Goal: Find contact information: Find contact information

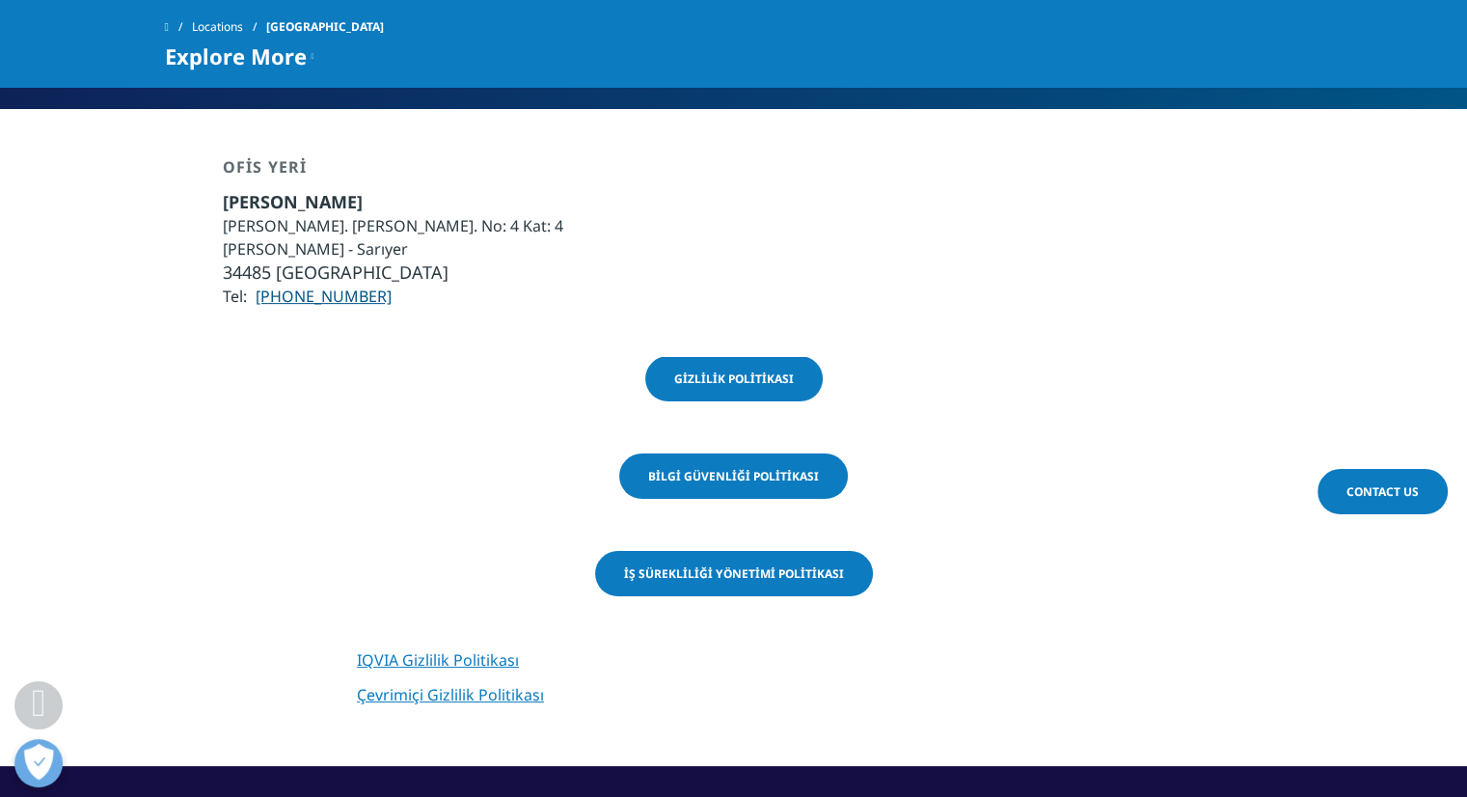
scroll to position [289, 0]
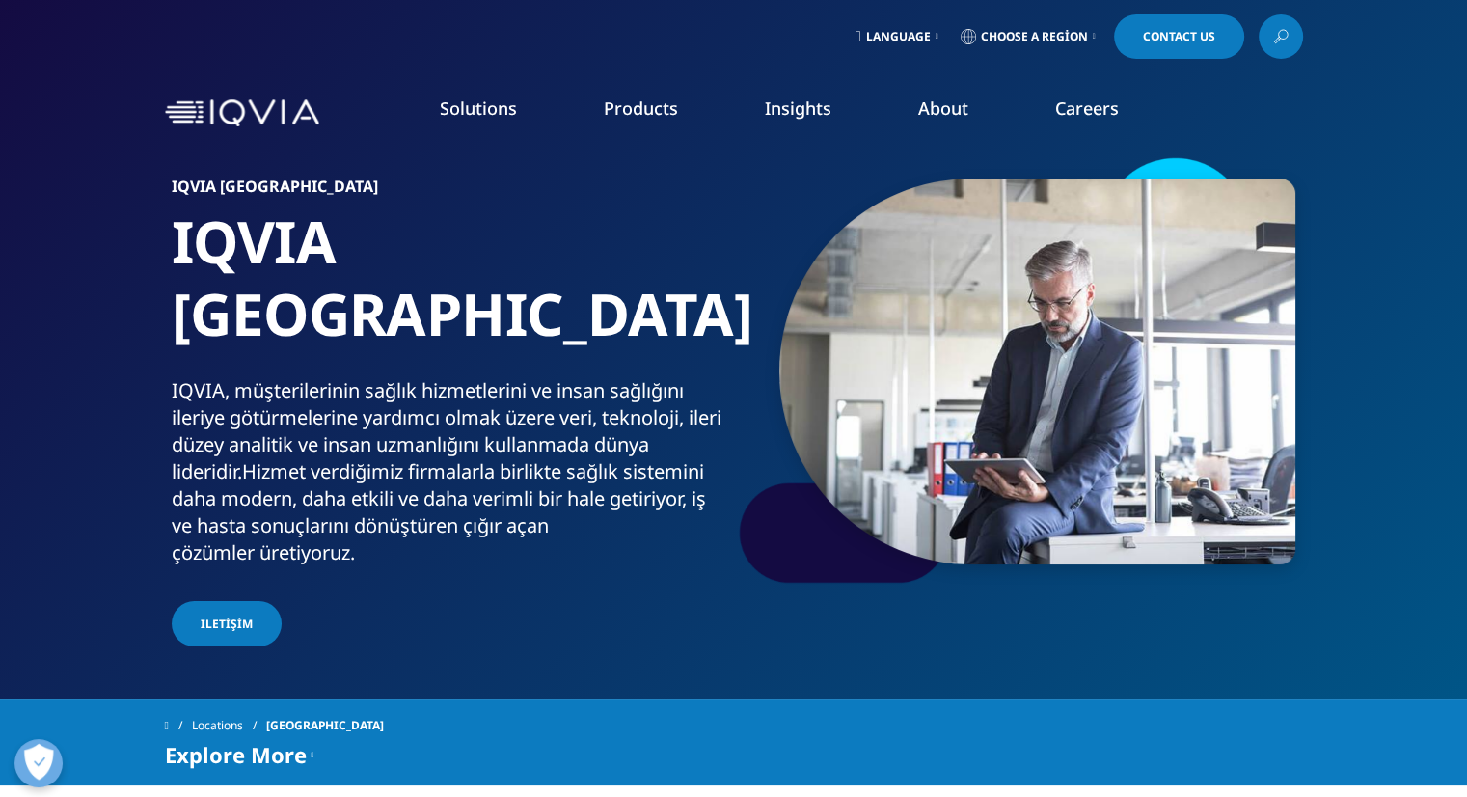
click at [925, 32] on link "Language" at bounding box center [897, 36] width 91 height 44
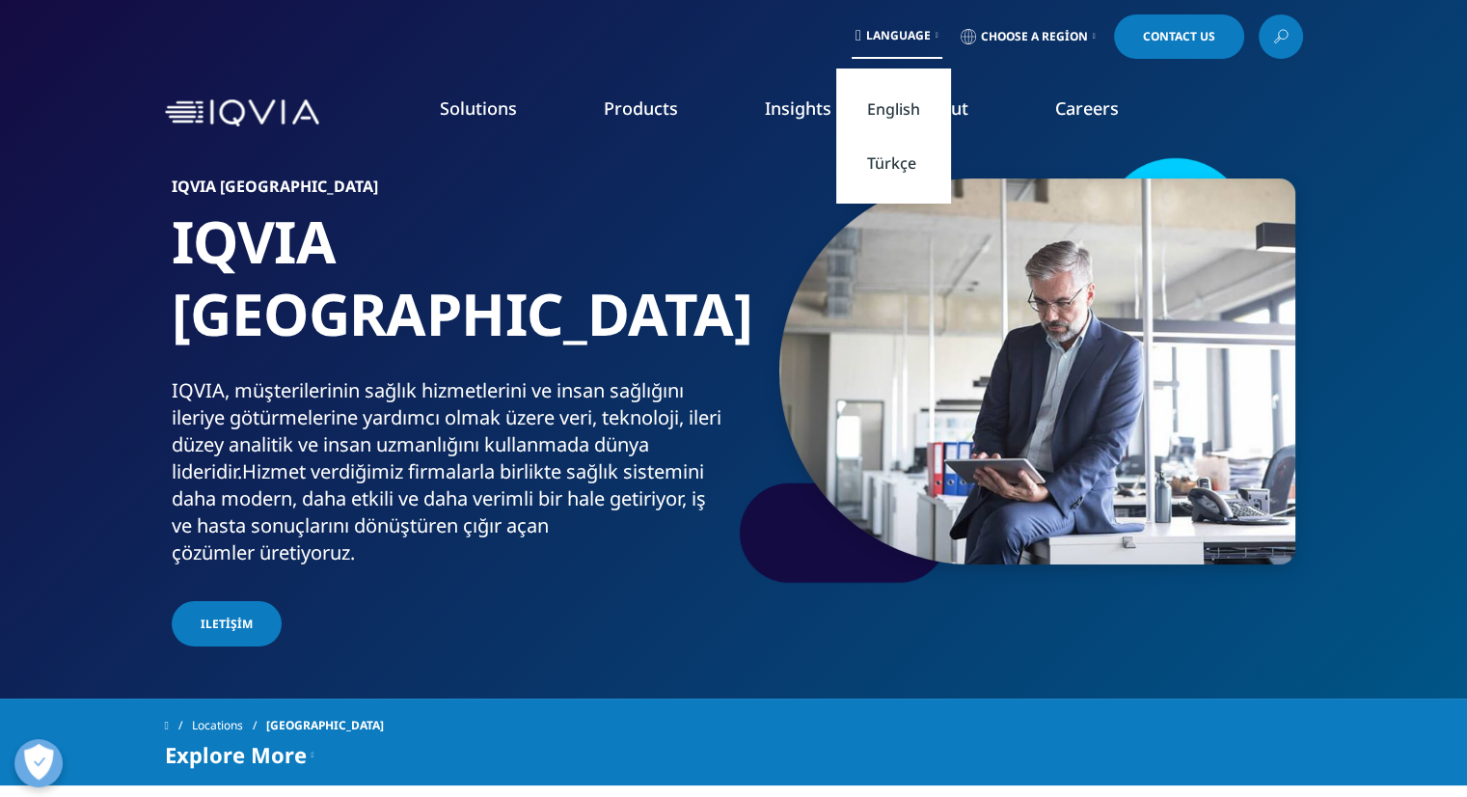
click at [859, 155] on link "Türkçe" at bounding box center [893, 163] width 115 height 54
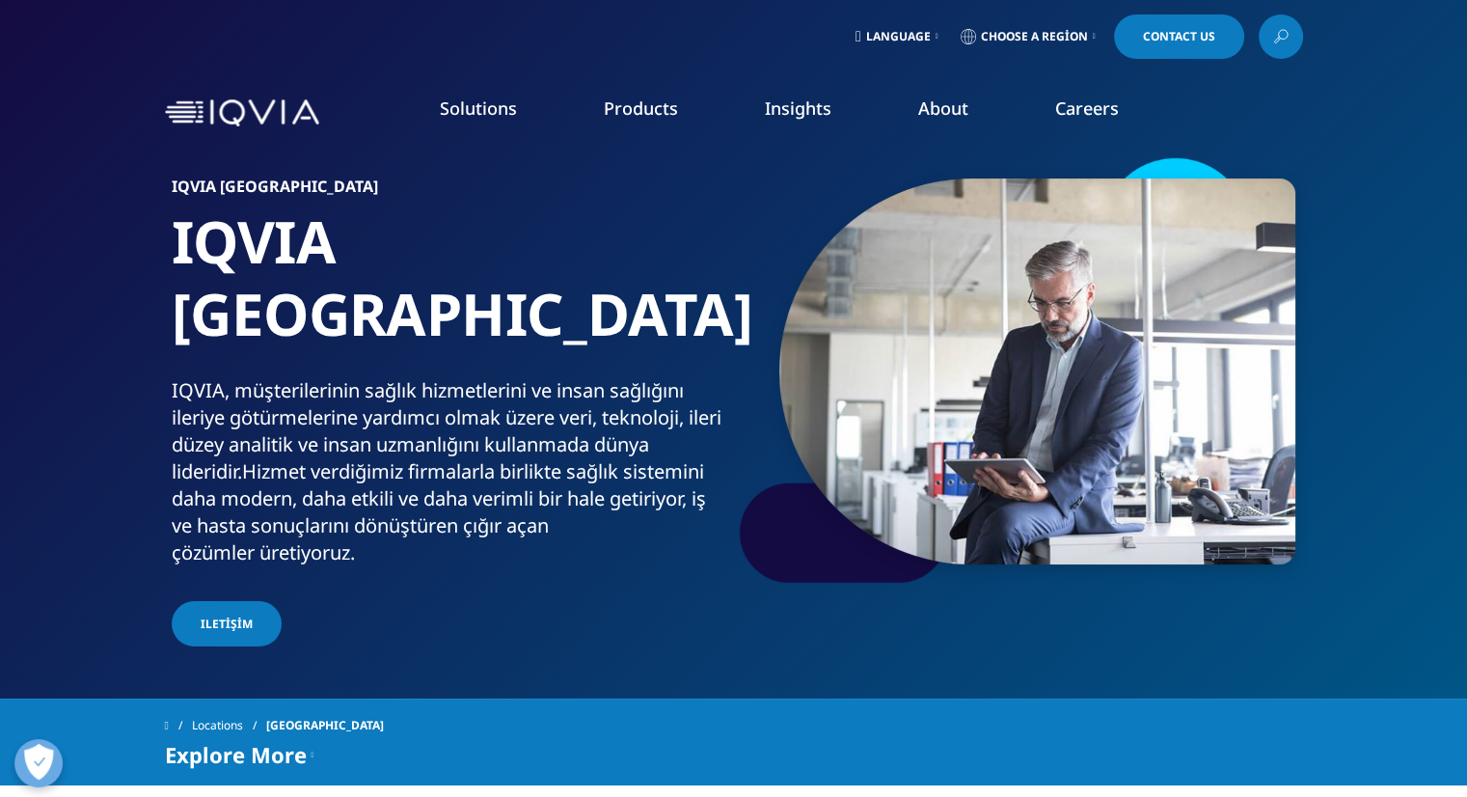
click at [1018, 28] on link "Choose a Region" at bounding box center [1028, 36] width 143 height 44
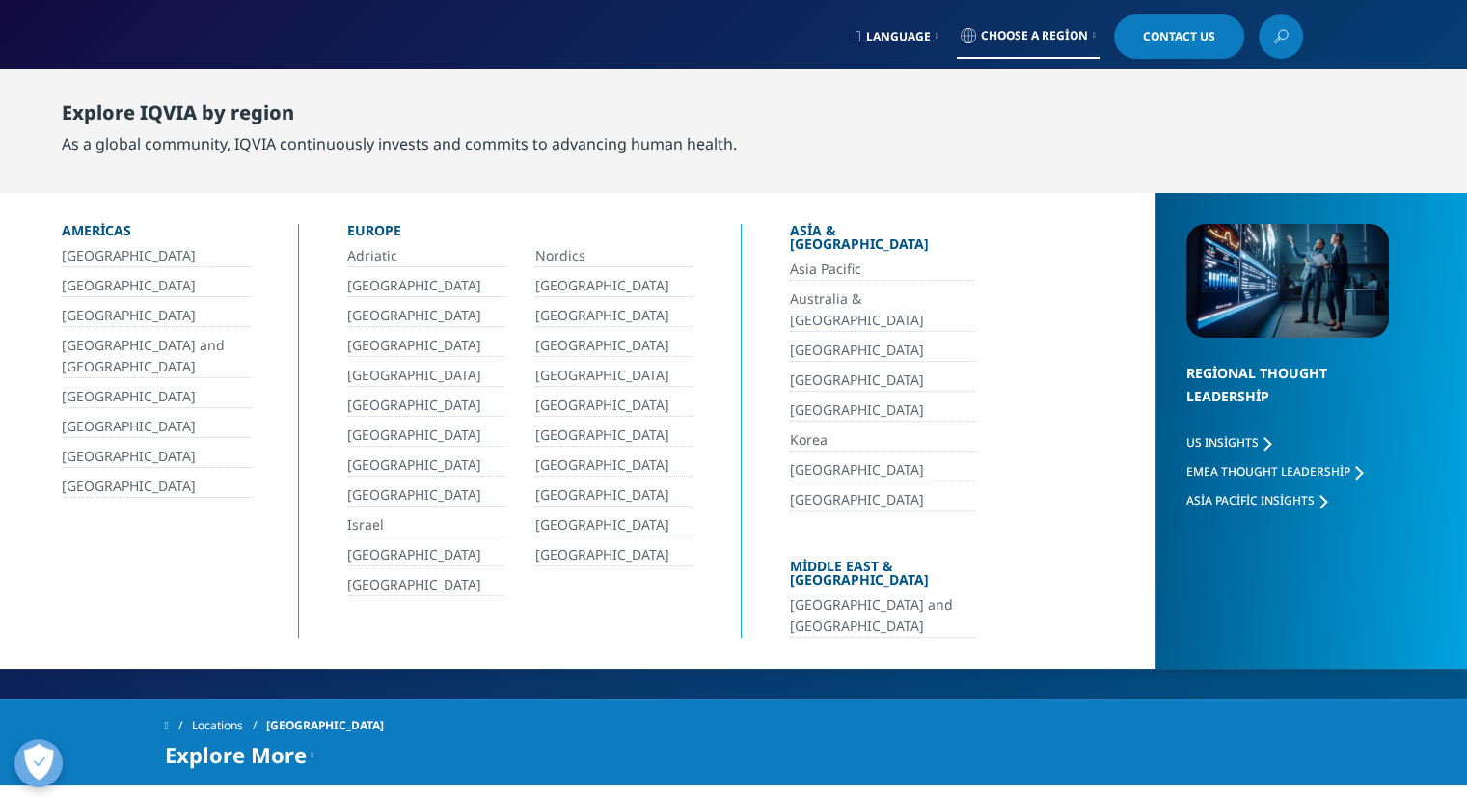
click at [1018, 28] on span "Choose a Region" at bounding box center [1034, 35] width 107 height 15
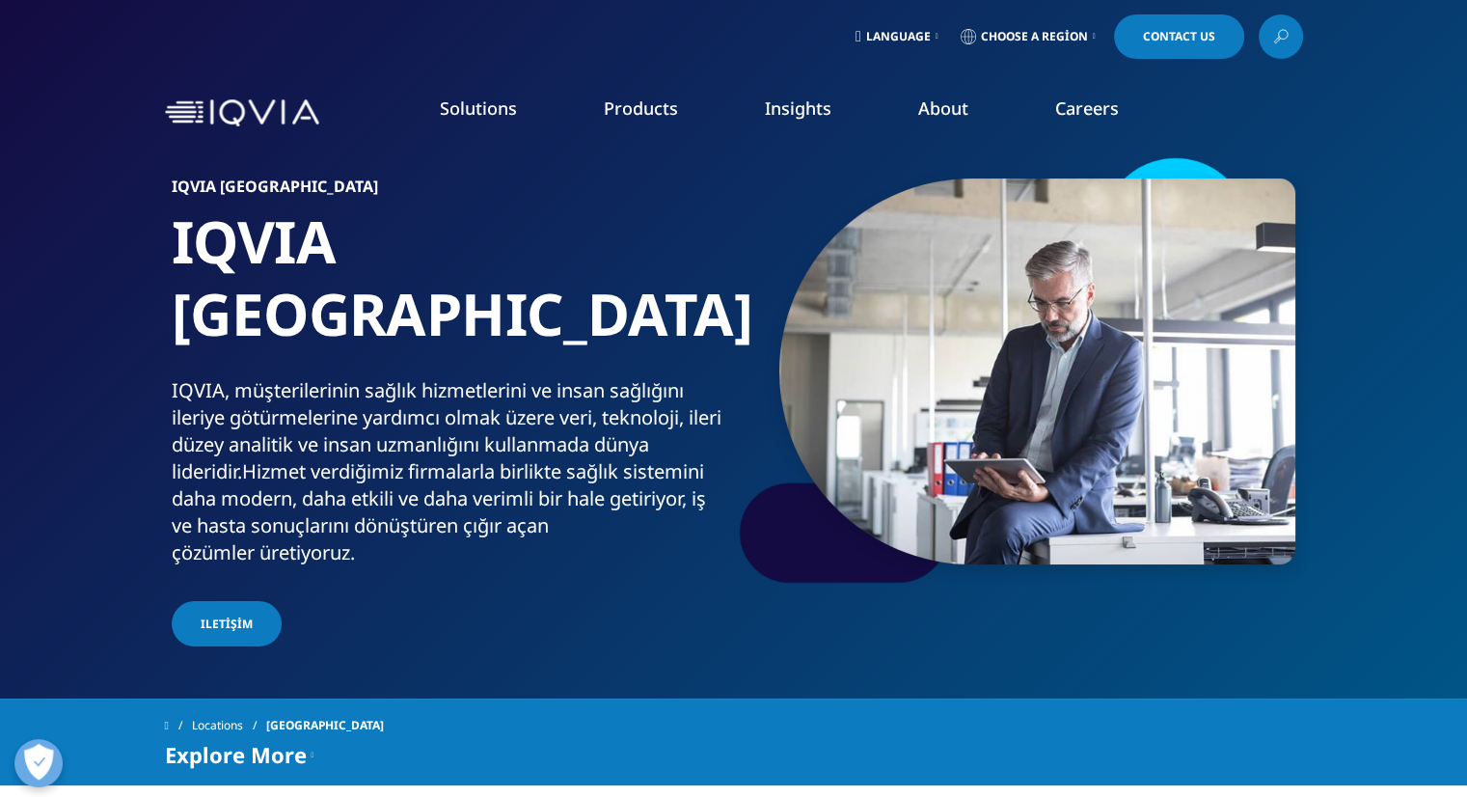
click at [916, 30] on span "Language" at bounding box center [898, 36] width 65 height 15
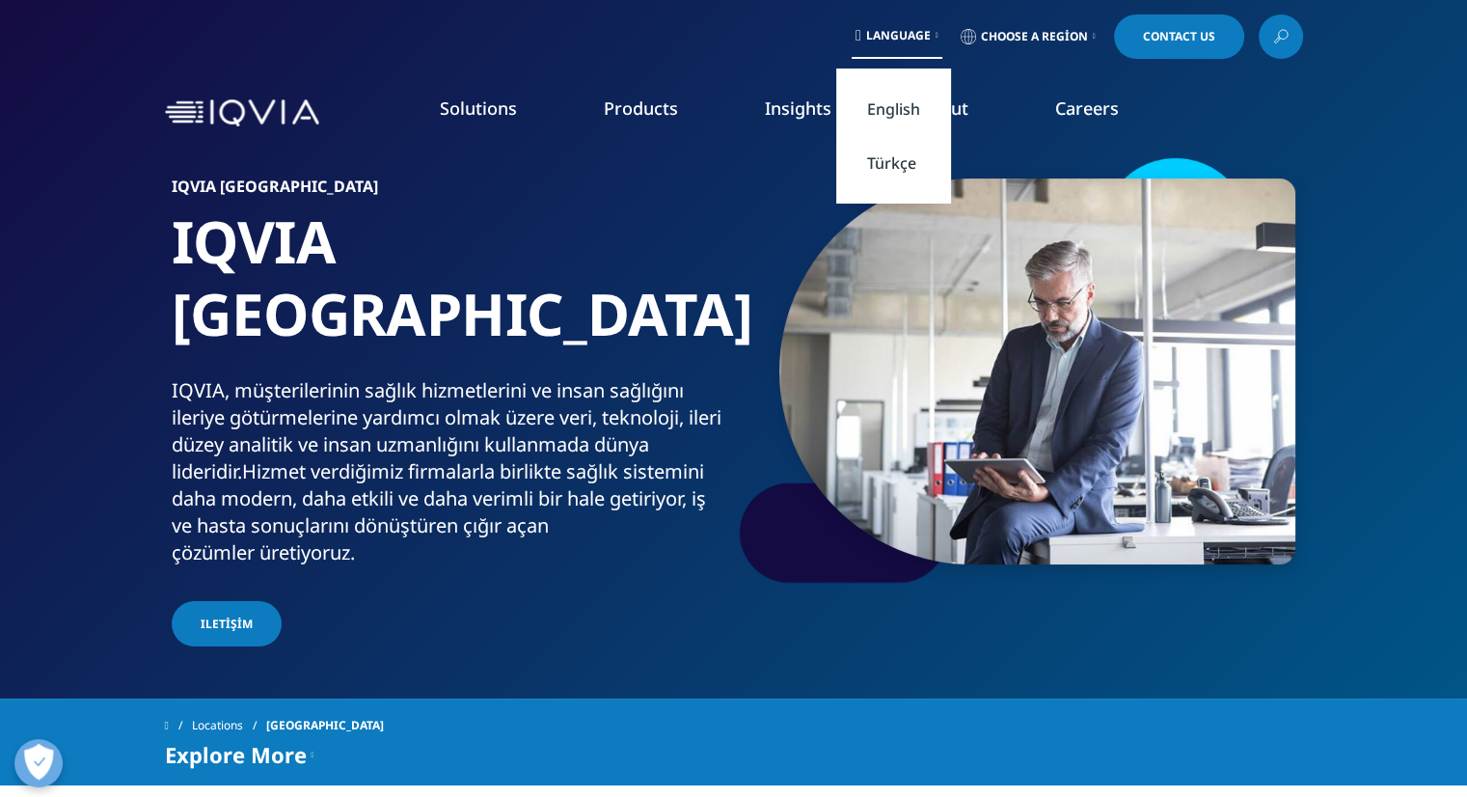
click at [867, 160] on link "Türkçe" at bounding box center [893, 163] width 115 height 54
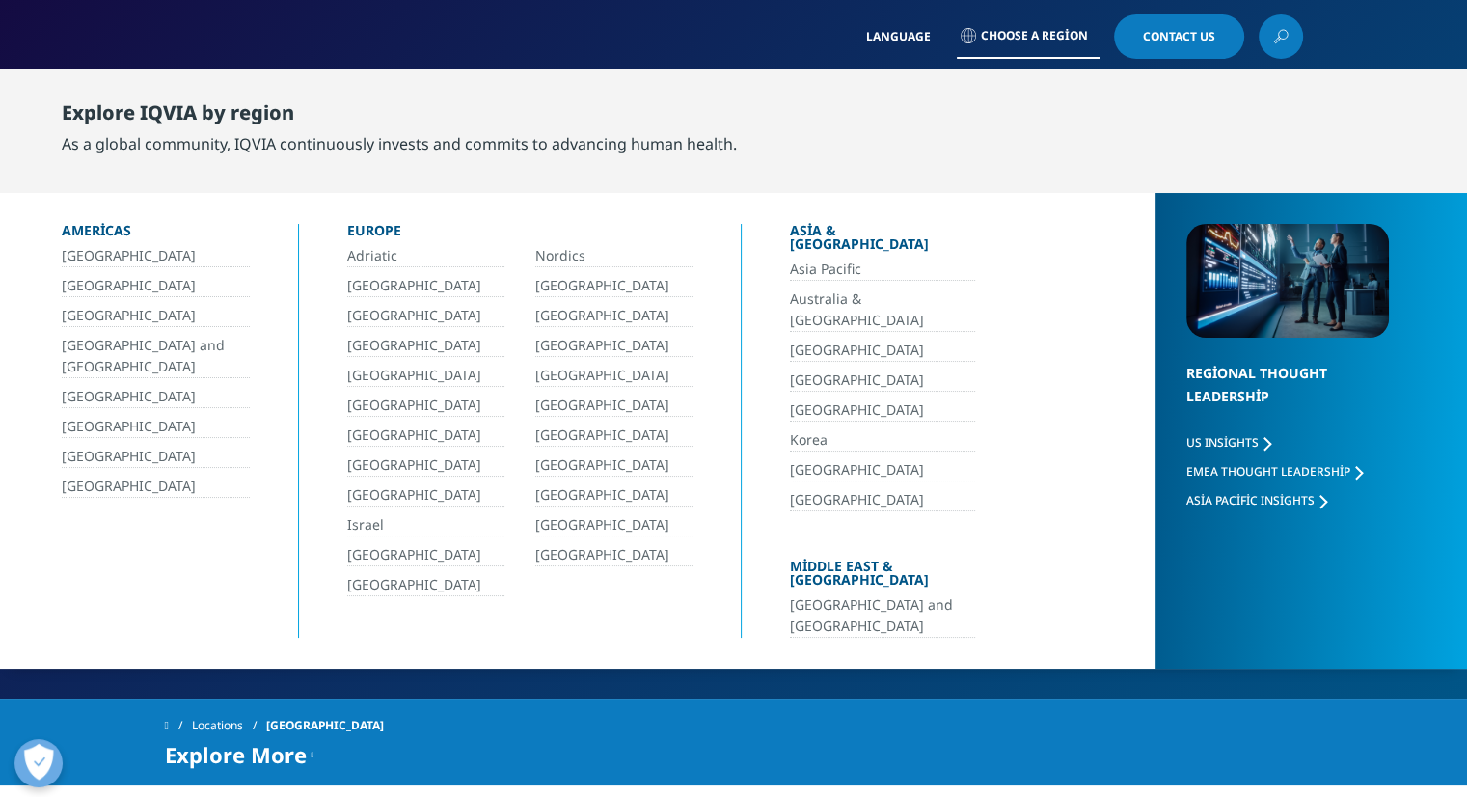
click at [1044, 31] on span "Choose a Region" at bounding box center [1034, 35] width 107 height 15
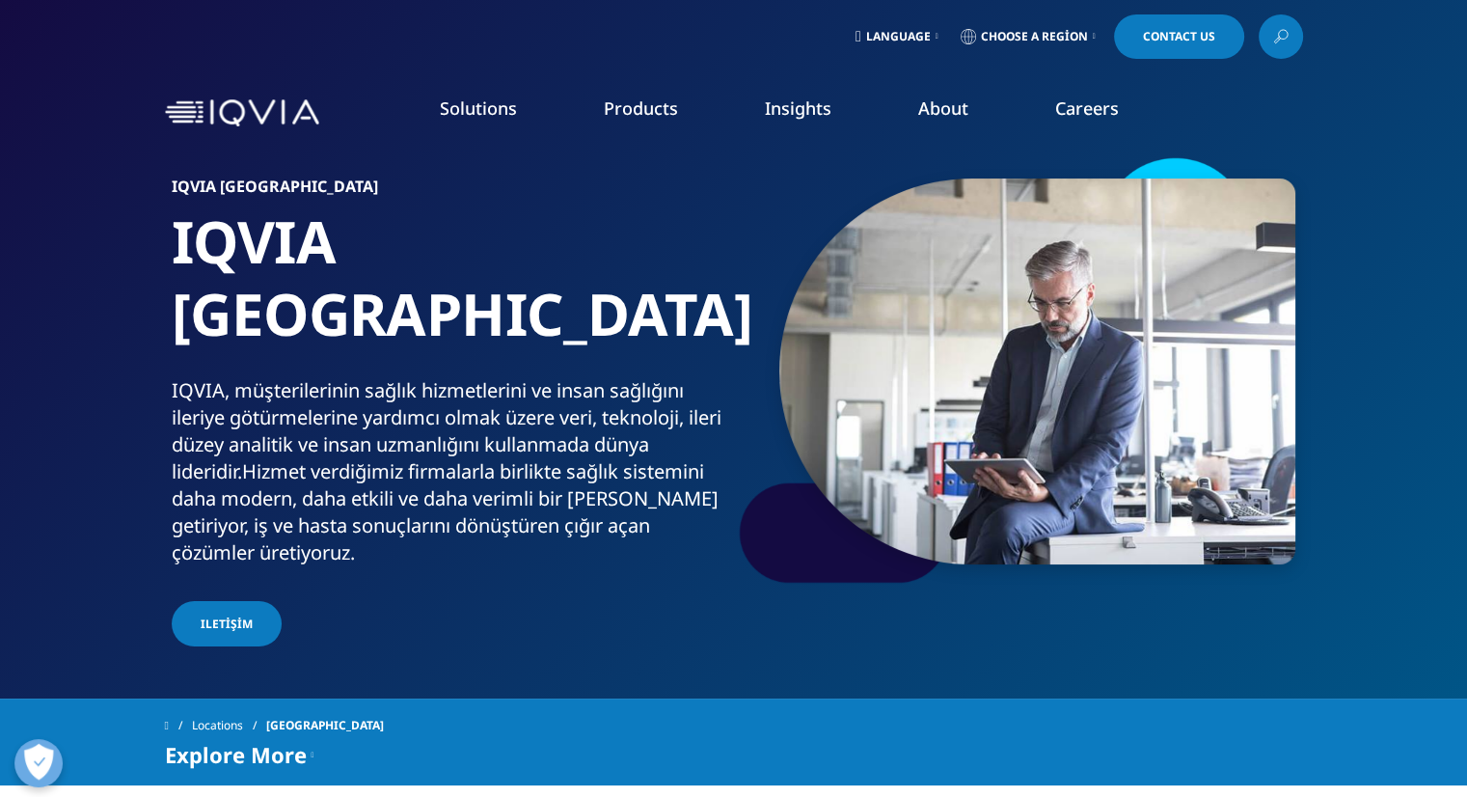
click at [953, 115] on link "About" at bounding box center [943, 107] width 50 height 23
click at [1165, 51] on link "Contact Us" at bounding box center [1179, 36] width 130 height 44
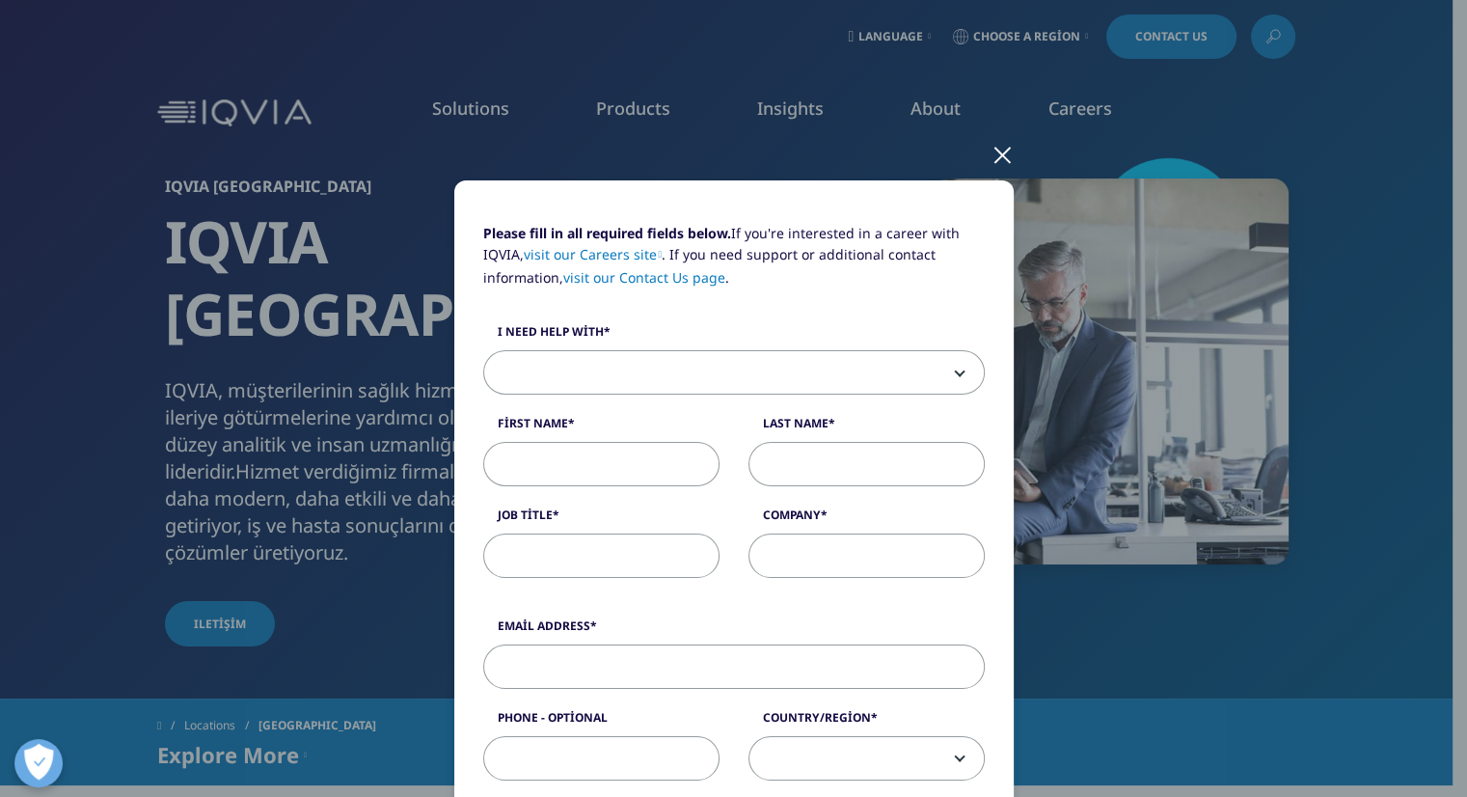
click at [791, 353] on span at bounding box center [734, 373] width 500 height 44
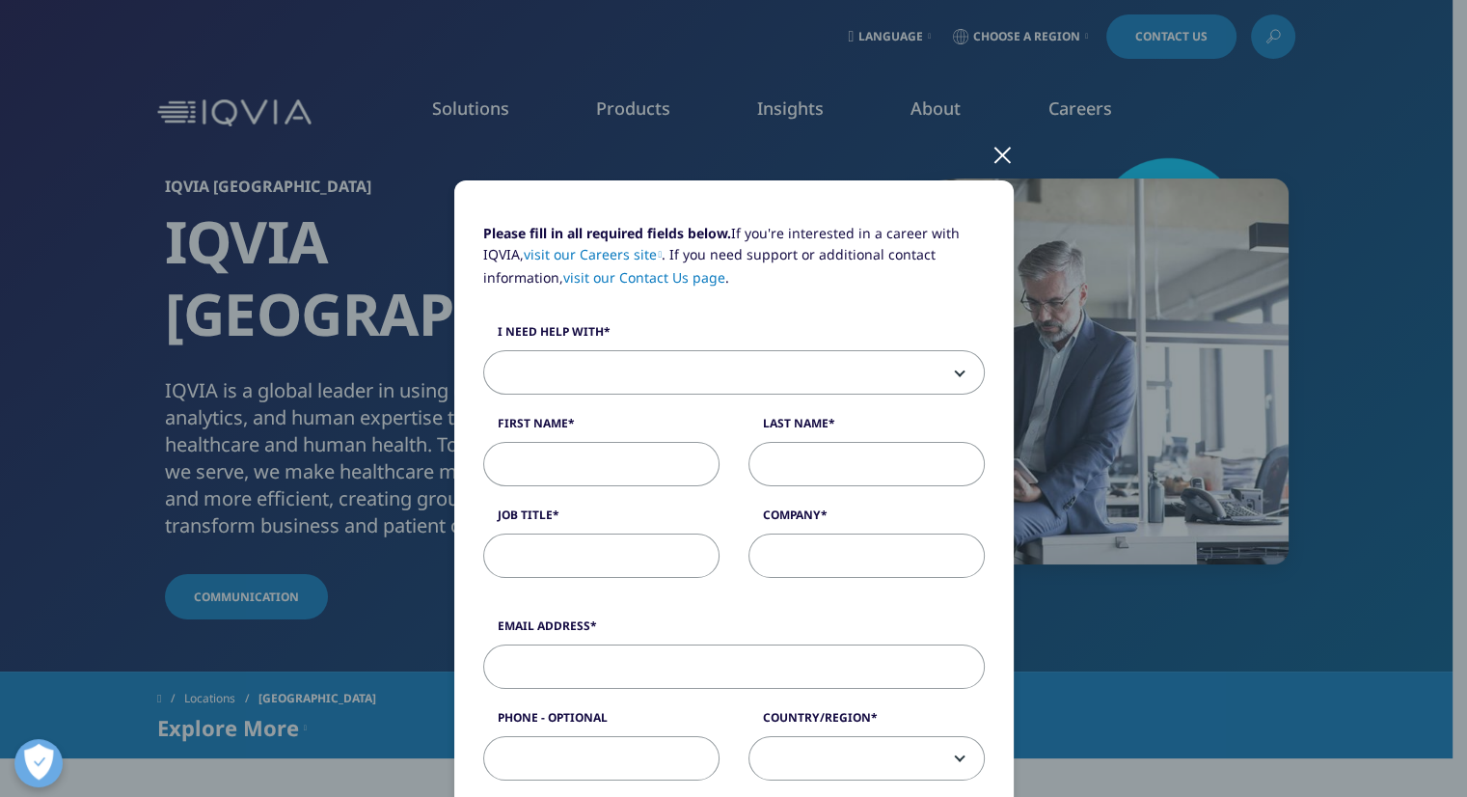
click at [961, 371] on span at bounding box center [734, 373] width 500 height 44
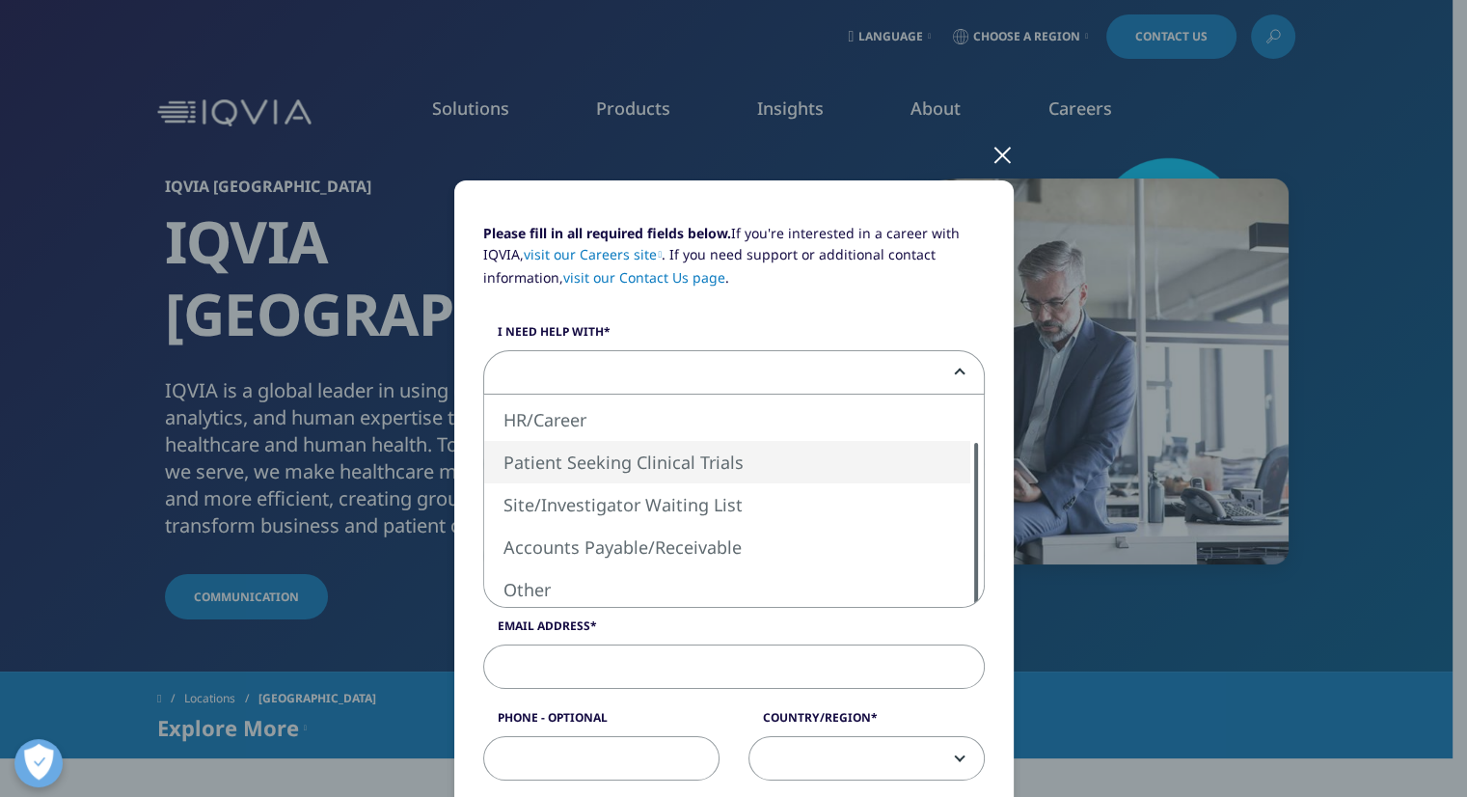
click at [976, 555] on span "Sales HR/Career Patient Seeking Clinical Trials Site/Investigator Waiting List …" at bounding box center [734, 500] width 502 height 213
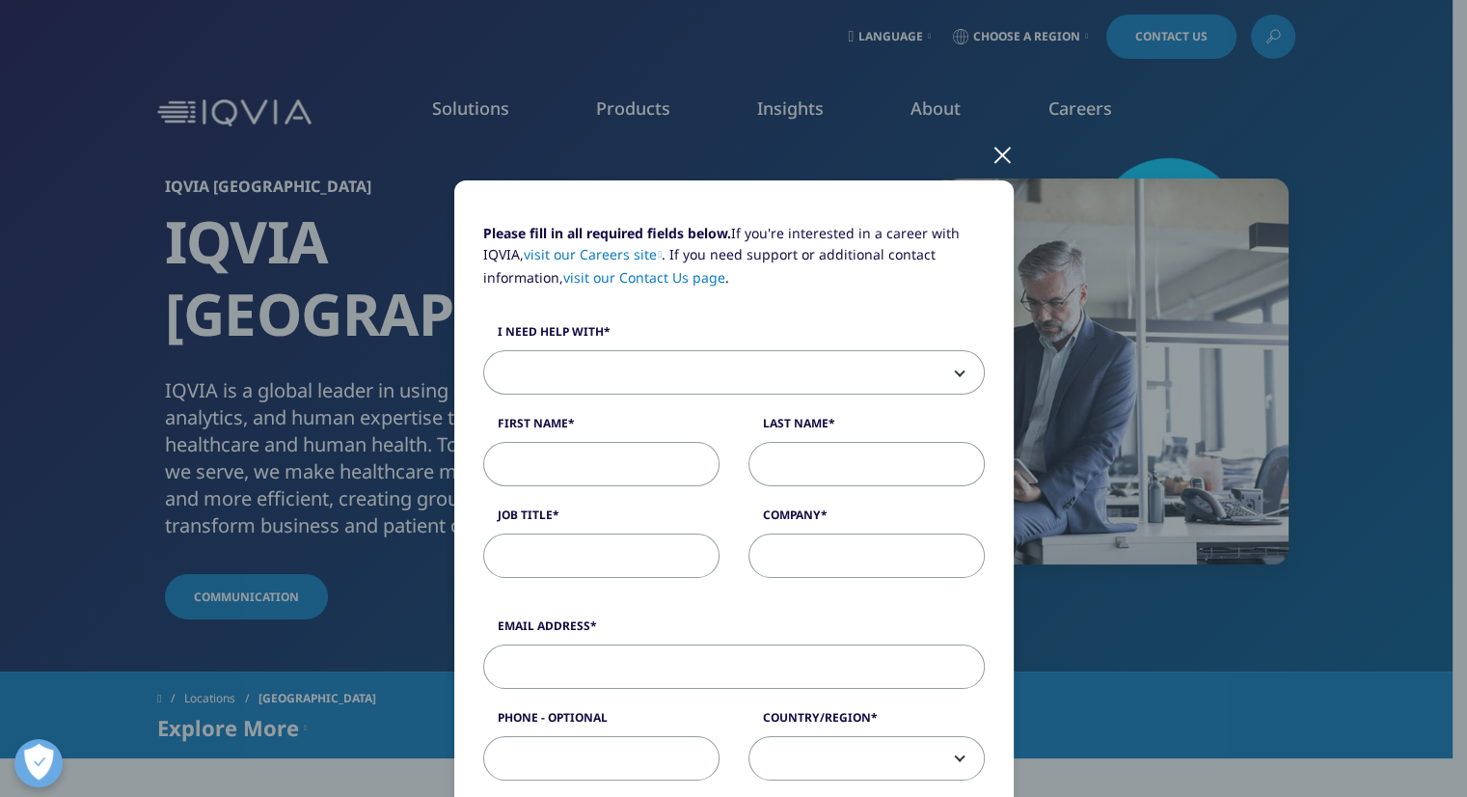
click at [954, 304] on div "Please fill in all required fields below. If you're interested in a career with…" at bounding box center [734, 410] width 530 height 375
click at [992, 156] on div at bounding box center [1002, 153] width 22 height 53
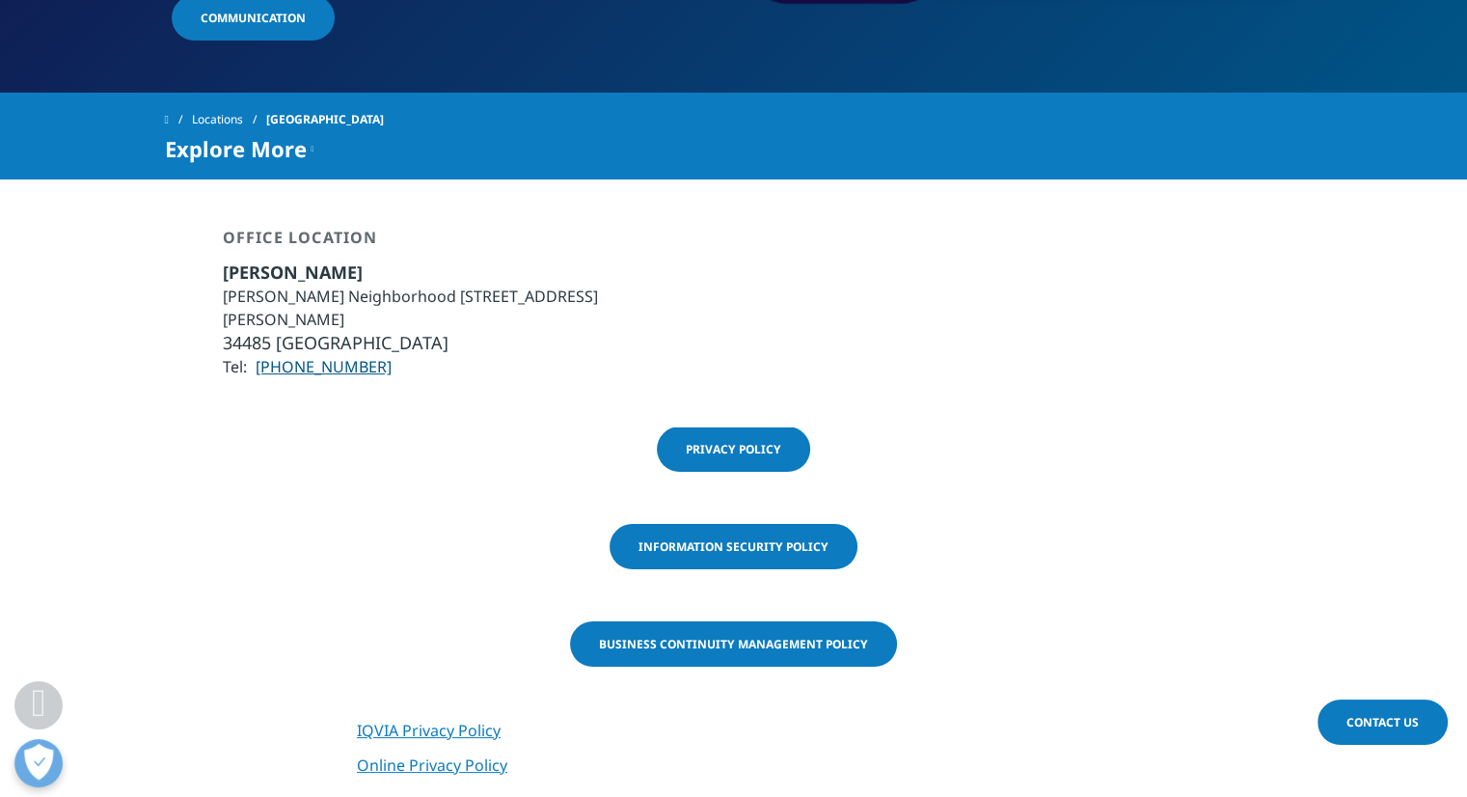
scroll to position [964, 0]
